Goal: Task Accomplishment & Management: Use online tool/utility

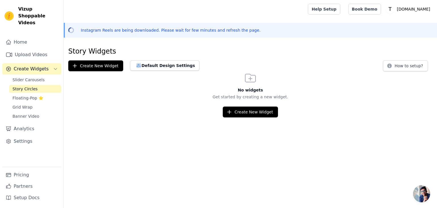
click at [50, 104] on div "Slider Carousels Story Circles Floating-Pop ⭐ Grid Wrap Banner Video" at bounding box center [35, 98] width 52 height 44
click at [50, 103] on link "Grid Wrap" at bounding box center [35, 107] width 52 height 8
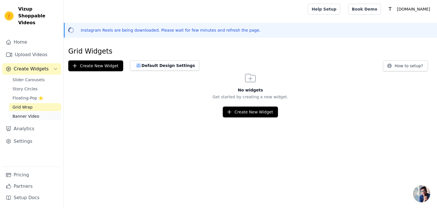
click at [38, 112] on link "Banner Video" at bounding box center [35, 116] width 52 height 8
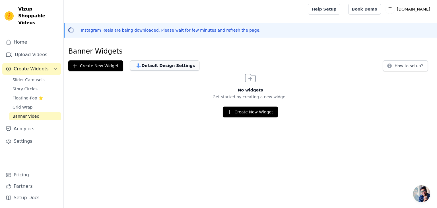
click at [154, 68] on button "Default Design Settings" at bounding box center [164, 65] width 69 height 10
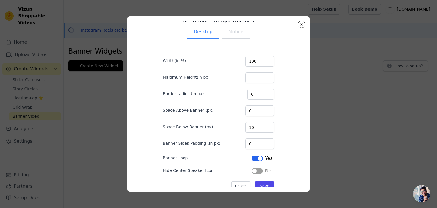
scroll to position [20, 0]
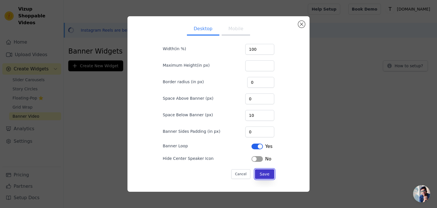
click at [260, 173] on button "Save" at bounding box center [264, 174] width 19 height 10
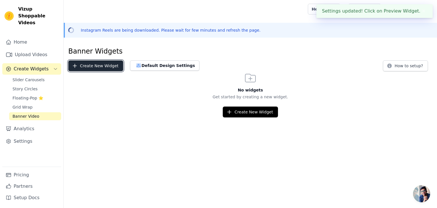
click at [104, 68] on button "Create New Widget" at bounding box center [95, 65] width 55 height 11
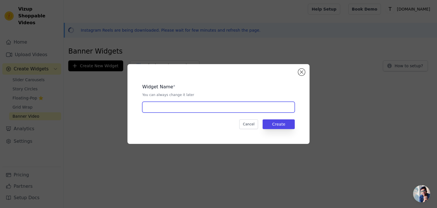
click at [179, 109] on input "text" at bounding box center [218, 107] width 153 height 11
type input "tedberry96"
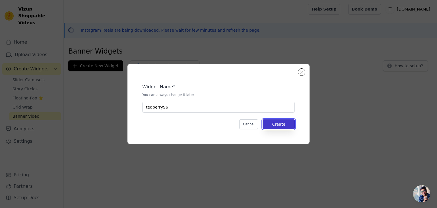
click at [282, 124] on button "Create" at bounding box center [279, 124] width 32 height 10
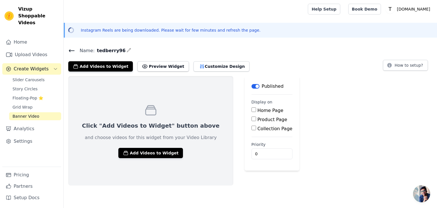
click at [252, 108] on input "Home Page" at bounding box center [254, 109] width 5 height 5
checkbox input "true"
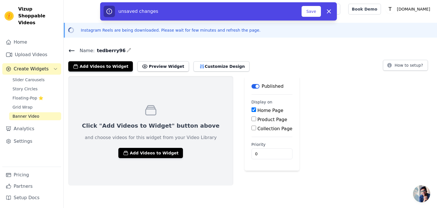
click at [252, 119] on div "Product Page" at bounding box center [272, 119] width 41 height 7
click at [252, 120] on input "Product Page" at bounding box center [254, 118] width 5 height 5
checkbox input "true"
click at [252, 145] on input "Collection Page" at bounding box center [254, 143] width 5 height 5
checkbox input "true"
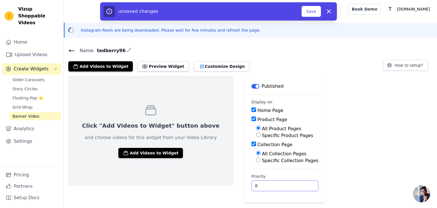
click at [279, 185] on input "0" at bounding box center [285, 185] width 67 height 11
click at [278, 185] on input "1" at bounding box center [285, 185] width 67 height 11
click at [277, 186] on input "0" at bounding box center [285, 185] width 67 height 11
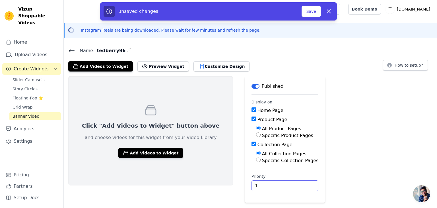
click at [277, 185] on input "1" at bounding box center [285, 185] width 67 height 11
click at [277, 185] on input "2" at bounding box center [285, 185] width 67 height 11
click at [277, 185] on input "3" at bounding box center [285, 185] width 67 height 11
click at [277, 185] on input "4" at bounding box center [285, 185] width 67 height 11
click at [277, 185] on input "5" at bounding box center [285, 185] width 67 height 11
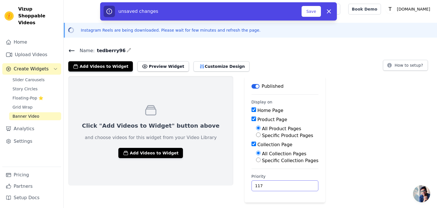
click at [277, 184] on input "117" at bounding box center [285, 185] width 67 height 11
type input "1"
type input "666"
click at [312, 14] on button "Save" at bounding box center [311, 11] width 19 height 11
click at [313, 13] on button "Save" at bounding box center [311, 11] width 19 height 11
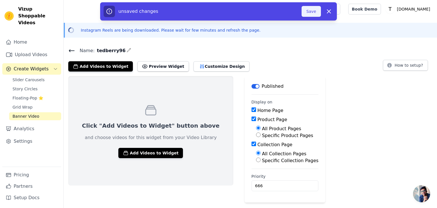
click at [313, 13] on button "Save" at bounding box center [311, 11] width 19 height 11
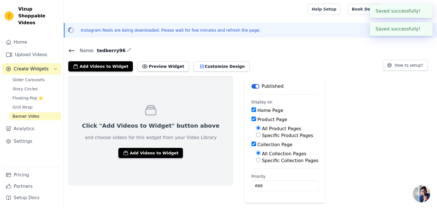
click at [328, 101] on div "Click "Add Videos to Widget" button above and choose videos for this widget fro…" at bounding box center [250, 139] width 373 height 126
click at [422, 30] on button "✖" at bounding box center [424, 29] width 7 height 7
click at [423, 12] on button "✖" at bounding box center [424, 11] width 7 height 7
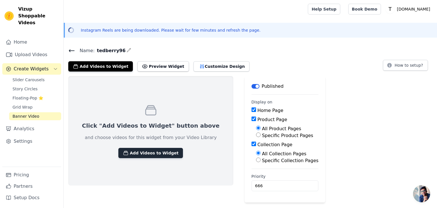
click at [135, 152] on button "Add Videos to Widget" at bounding box center [150, 153] width 65 height 10
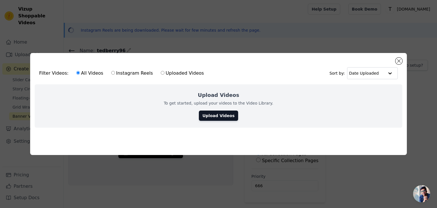
click at [111, 71] on input "Instagram Reels" at bounding box center [113, 73] width 4 height 4
radio input "true"
click at [228, 111] on link "Upload Videos" at bounding box center [218, 115] width 39 height 10
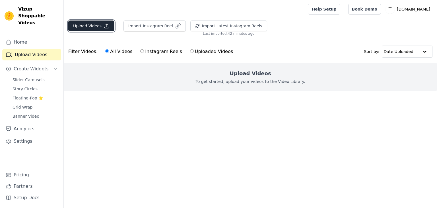
click at [100, 24] on button "Upload Videos" at bounding box center [91, 25] width 46 height 11
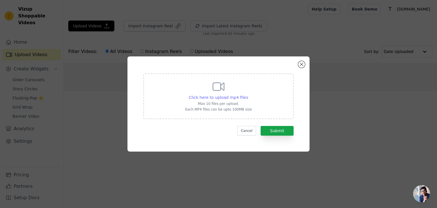
click at [213, 97] on span "Click here to upload mp4 files" at bounding box center [218, 97] width 59 height 5
click at [248, 94] on input "Click here to upload mp4 files Max 10 files per upload. Each MP4 files can be u…" at bounding box center [248, 94] width 0 height 0
click at [302, 67] on button "Close modal" at bounding box center [301, 64] width 7 height 7
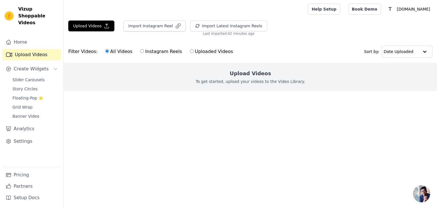
drag, startPoint x: 433, startPoint y: 1, endPoint x: 308, endPoint y: 25, distance: 127.7
click at [308, 25] on div "Upload Videos Import Instagram Reel Import Latest Instagram Reels Import Latest…" at bounding box center [250, 27] width 373 height 15
click at [25, 135] on link "Settings" at bounding box center [31, 140] width 59 height 11
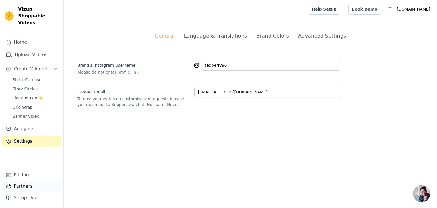
click at [8, 186] on icon "Sidebar" at bounding box center [9, 186] width 6 height 6
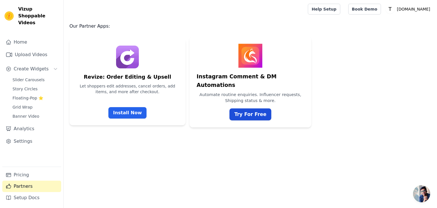
click at [261, 108] on link "Try For Free" at bounding box center [251, 114] width 42 height 12
